Goal: Navigation & Orientation: Find specific page/section

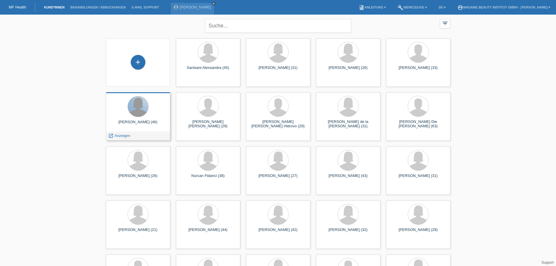
click at [141, 116] on div at bounding box center [138, 106] width 20 height 20
click at [147, 111] on div at bounding box center [138, 106] width 20 height 20
click at [135, 133] on div "launch Anzeigen" at bounding box center [138, 135] width 64 height 9
click at [120, 134] on span "Anzeigen" at bounding box center [122, 135] width 16 height 4
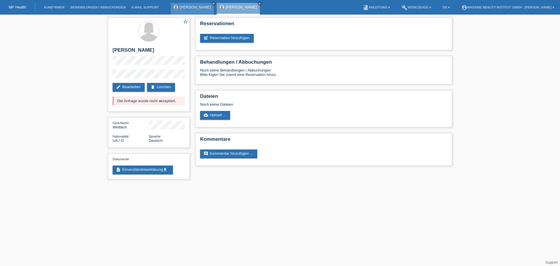
click at [195, 6] on link "[PERSON_NAME]" at bounding box center [195, 7] width 31 height 4
click at [213, 4] on icon "close" at bounding box center [213, 3] width 3 height 3
click at [215, 5] on icon "close" at bounding box center [213, 3] width 3 height 3
click at [45, 7] on link "Kund*innen" at bounding box center [54, 8] width 26 height 4
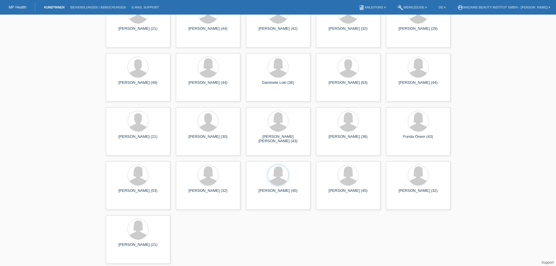
scroll to position [202, 0]
click at [131, 240] on div "[PERSON_NAME] (21) launch Anzeigen" at bounding box center [138, 239] width 64 height 48
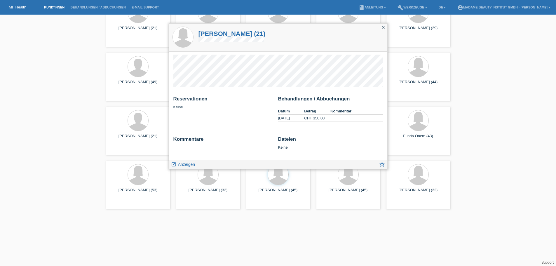
click at [382, 28] on icon "close" at bounding box center [383, 27] width 5 height 5
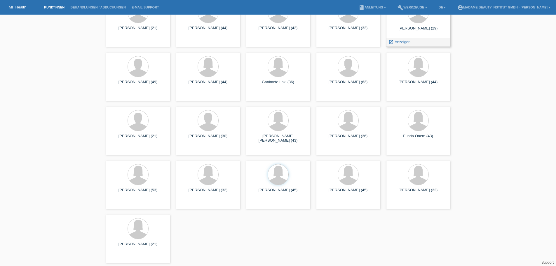
click at [412, 31] on div "Florence Kronig (29)" at bounding box center [418, 30] width 55 height 9
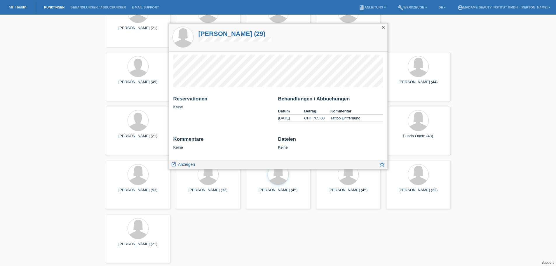
click at [382, 29] on icon "close" at bounding box center [383, 27] width 5 height 5
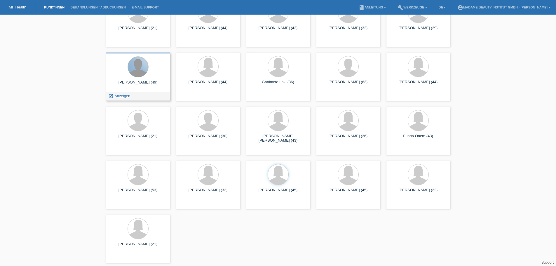
click at [131, 72] on div at bounding box center [138, 67] width 20 height 20
click at [148, 84] on div "Simon Kröpf (49)" at bounding box center [138, 84] width 55 height 9
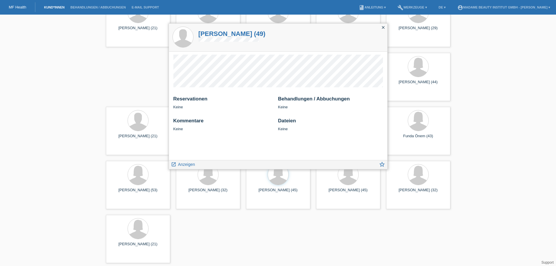
click at [384, 28] on icon "close" at bounding box center [383, 27] width 5 height 5
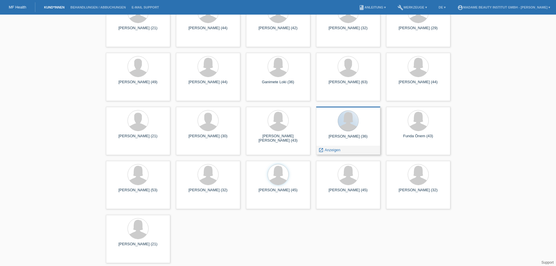
scroll to position [143, 0]
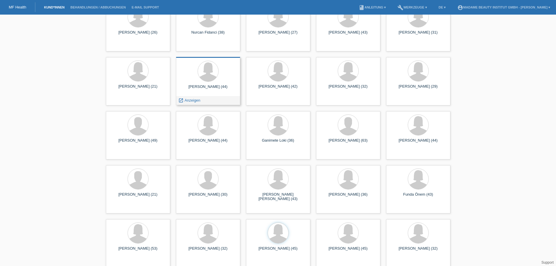
click at [202, 93] on div "Michelle Jorge Dumit (44)" at bounding box center [208, 88] width 55 height 9
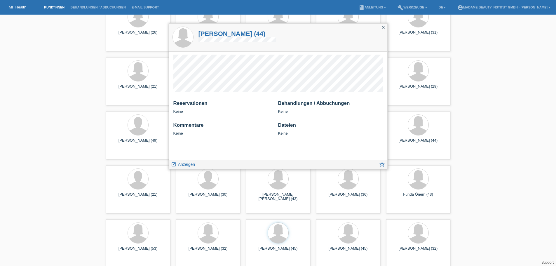
click at [382, 28] on icon "close" at bounding box center [383, 27] width 5 height 5
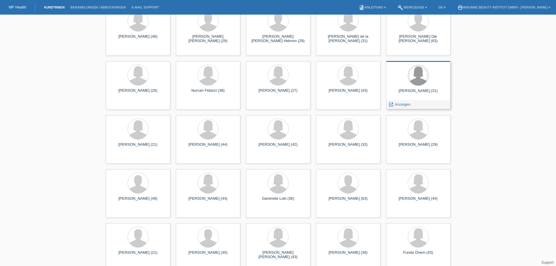
scroll to position [85, 0]
click at [413, 87] on div "Jennifer Grimm (31) launch Anzeigen" at bounding box center [418, 85] width 64 height 48
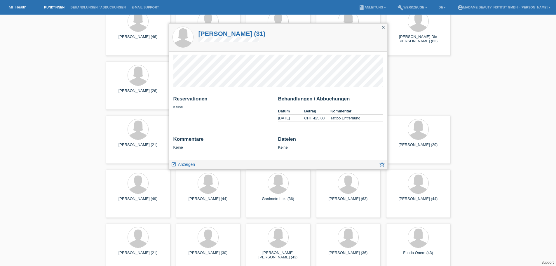
click at [384, 26] on icon "close" at bounding box center [383, 27] width 5 height 5
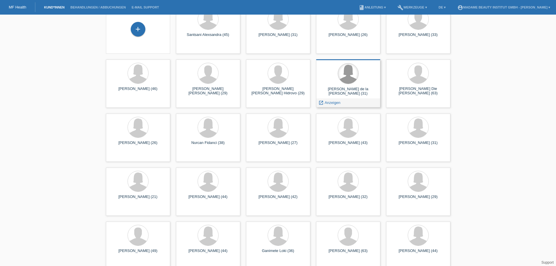
scroll to position [27, 0]
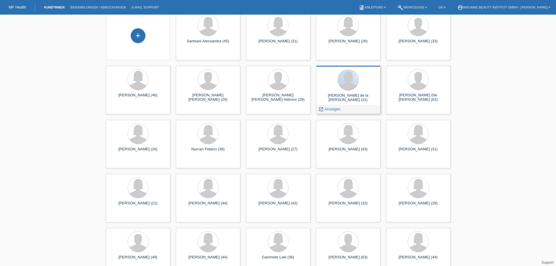
click at [349, 90] on div at bounding box center [348, 79] width 21 height 21
click at [361, 82] on div at bounding box center [348, 80] width 55 height 22
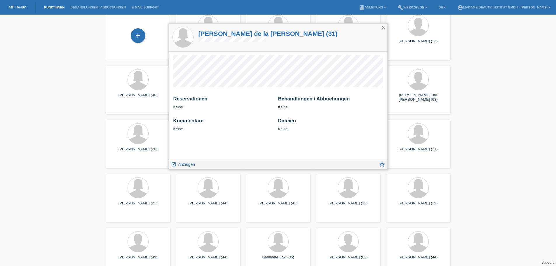
click at [383, 29] on icon "close" at bounding box center [383, 27] width 5 height 5
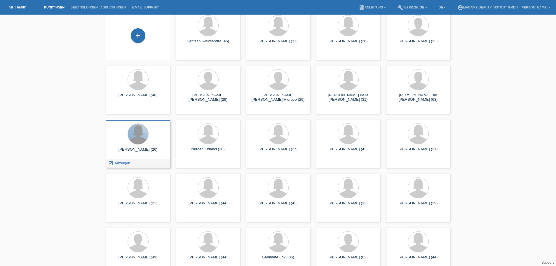
click at [134, 140] on div at bounding box center [138, 134] width 20 height 20
click at [149, 142] on div at bounding box center [138, 134] width 55 height 22
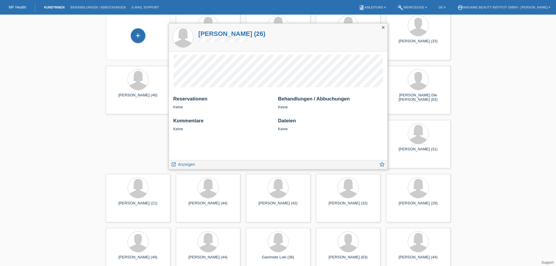
click at [382, 29] on icon "close" at bounding box center [383, 27] width 5 height 5
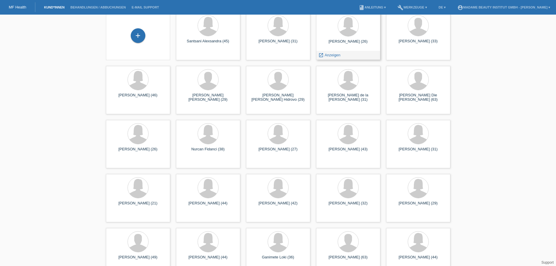
scroll to position [0, 0]
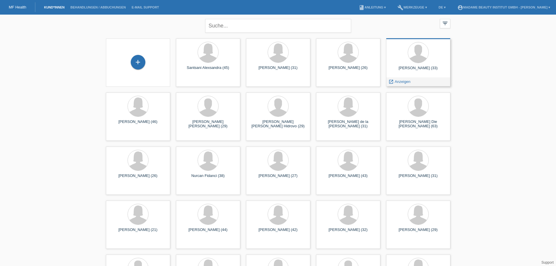
click at [410, 60] on div at bounding box center [418, 53] width 55 height 22
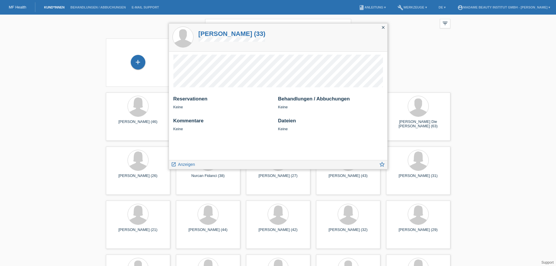
click at [382, 29] on icon "close" at bounding box center [383, 27] width 5 height 5
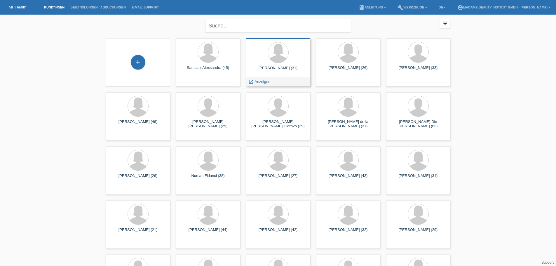
click at [274, 71] on div "Linda Blatter (31)" at bounding box center [278, 70] width 55 height 9
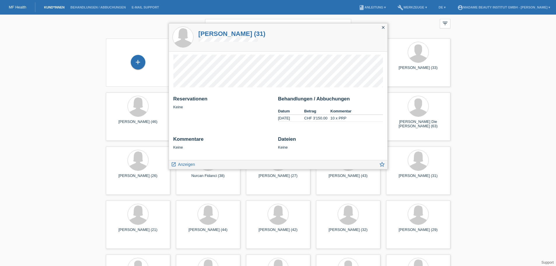
click at [382, 27] on icon "close" at bounding box center [383, 27] width 5 height 5
